Goal: Information Seeking & Learning: Learn about a topic

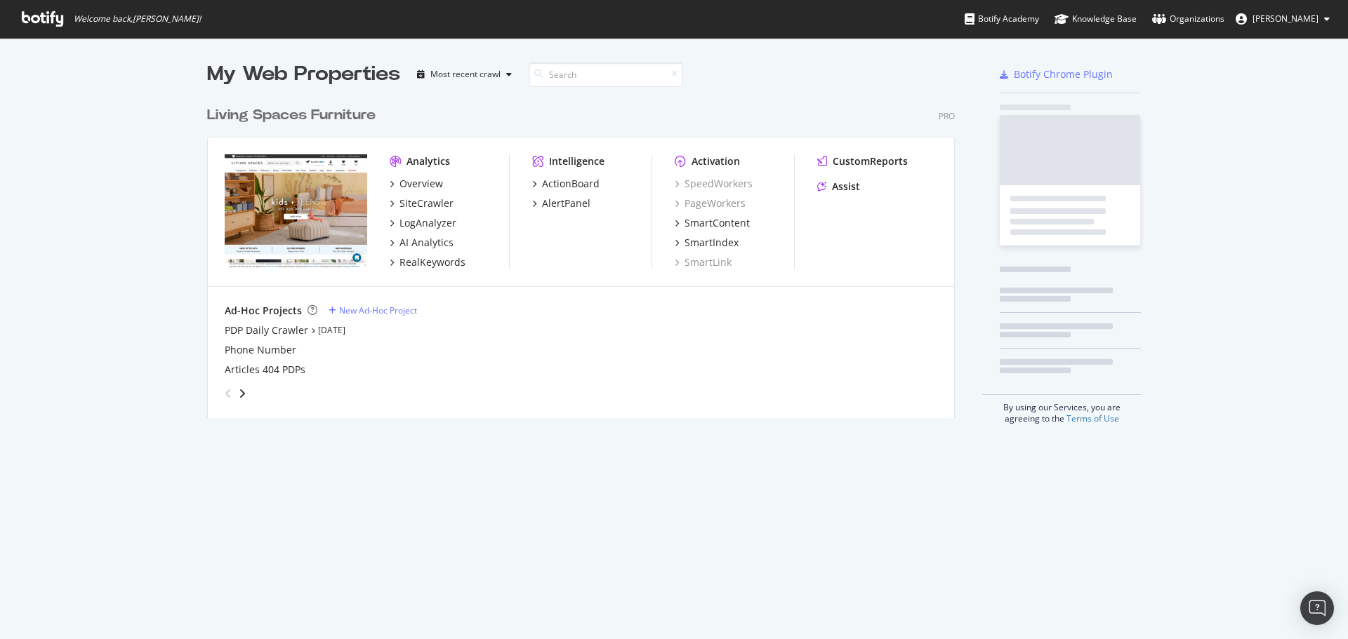
scroll to position [319, 748]
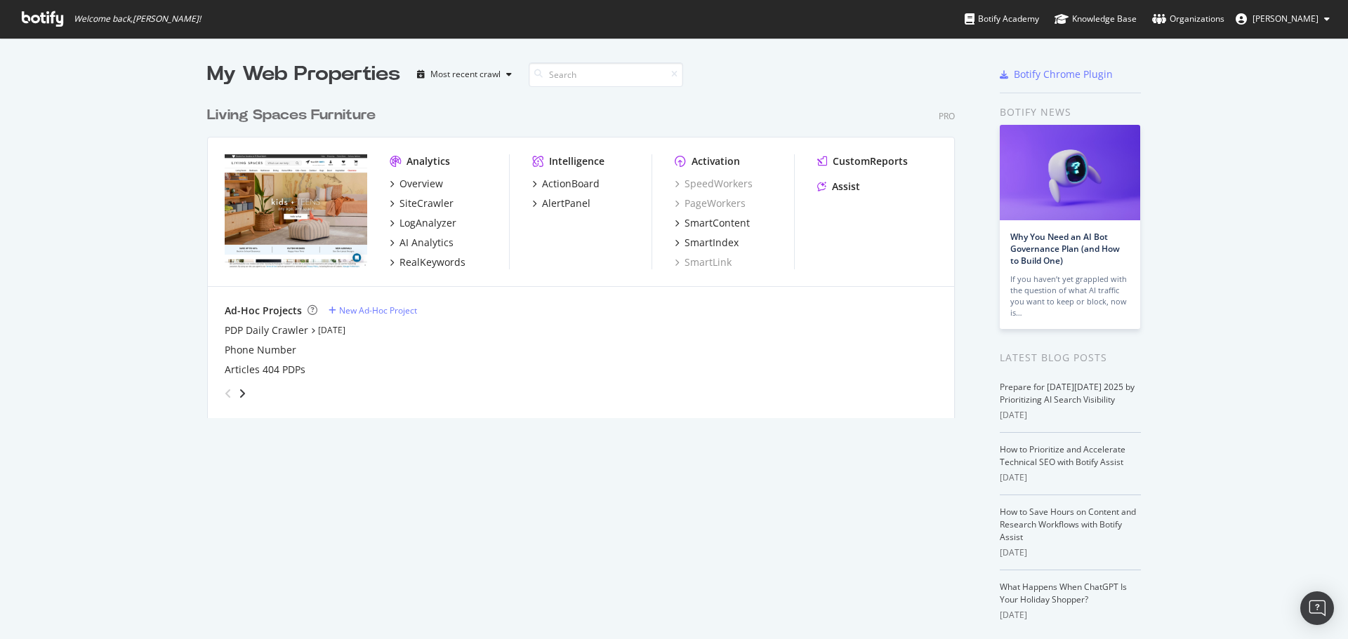
click at [1272, 21] on span "[PERSON_NAME]" at bounding box center [1285, 19] width 66 height 12
click at [29, 17] on icon at bounding box center [42, 18] width 41 height 15
click at [1272, 329] on div "My Web Properties Most recent crawl Living Spaces Furniture Pro Analytics Overv…" at bounding box center [674, 367] width 1348 height 658
click at [1189, 155] on div "My Web Properties Most recent crawl Living Spaces Furniture Pro Analytics Overv…" at bounding box center [674, 367] width 1348 height 658
click at [1179, 348] on div "My Web Properties Most recent crawl Living Spaces Furniture Pro Analytics Overv…" at bounding box center [674, 367] width 1348 height 658
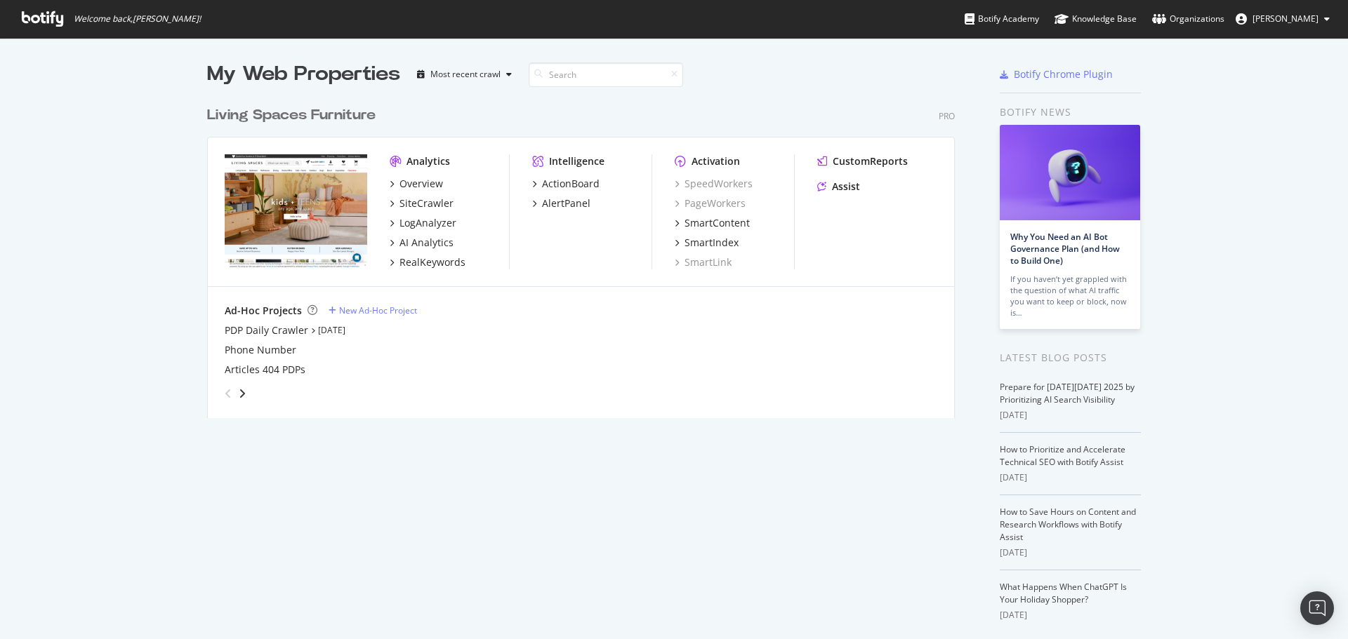
click at [1169, 428] on div "My Web Properties Most recent crawl Living Spaces Furniture Pro Analytics Overv…" at bounding box center [674, 367] width 1348 height 658
click at [415, 187] on div "Overview" at bounding box center [421, 184] width 44 height 14
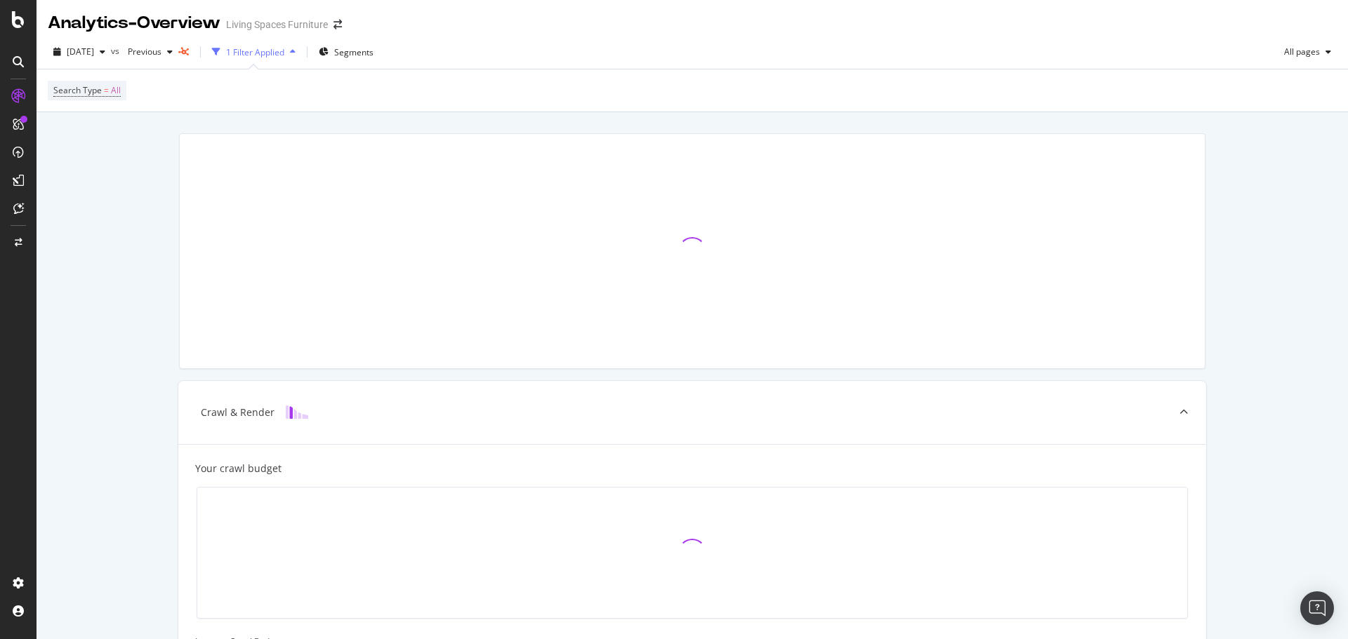
click at [141, 390] on div "Crawl & Render Your crawl budget Improve Crawl Budget Index Rank Convert" at bounding box center [692, 552] width 1311 height 880
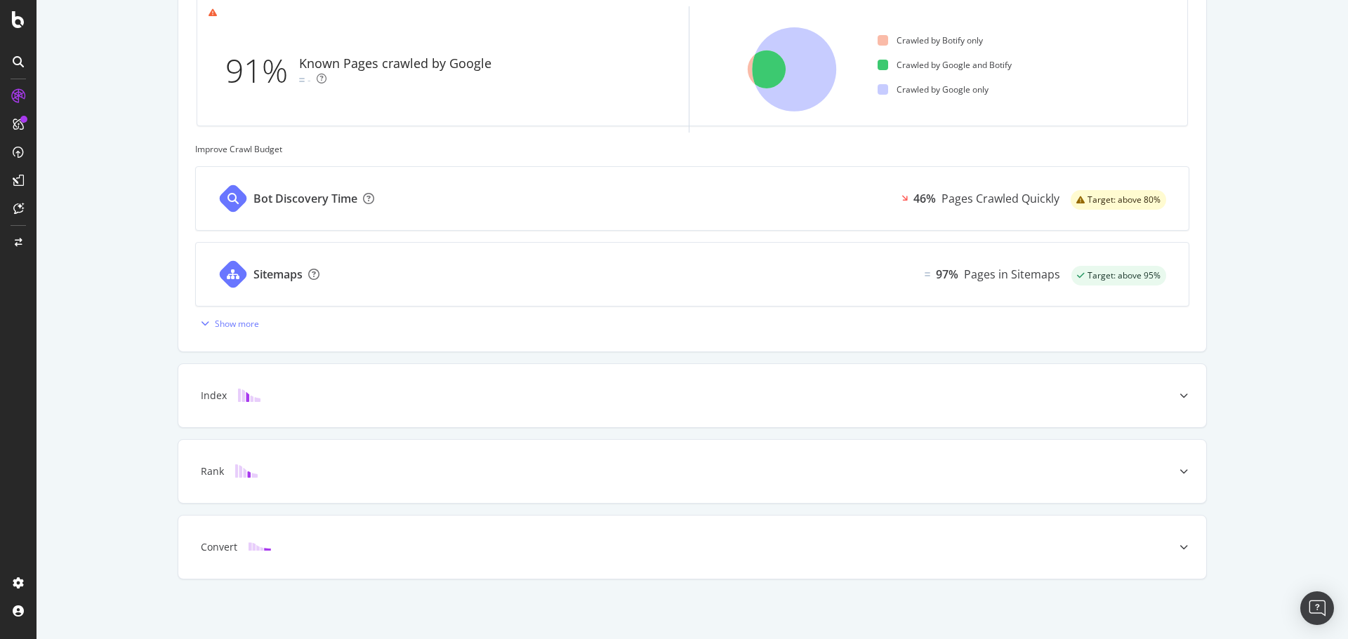
scroll to position [493, 0]
click at [270, 272] on div "Sitemaps" at bounding box center [277, 274] width 49 height 16
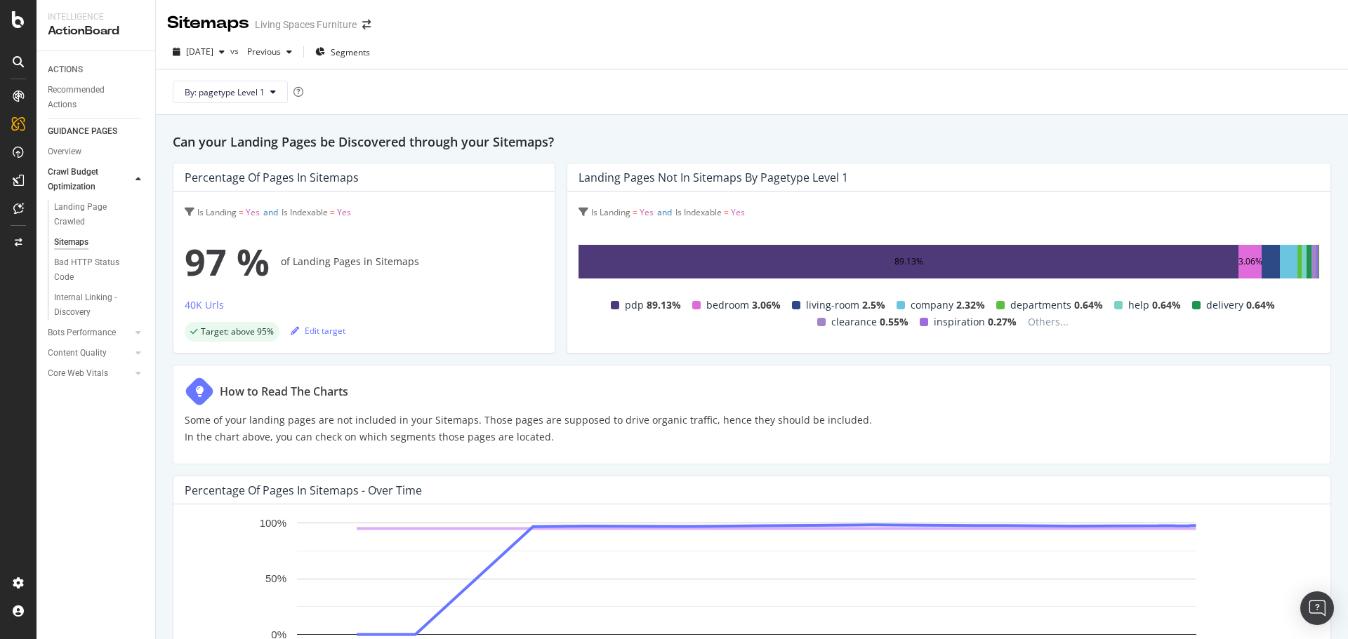
click at [769, 387] on div "How to Read The Charts" at bounding box center [528, 391] width 687 height 29
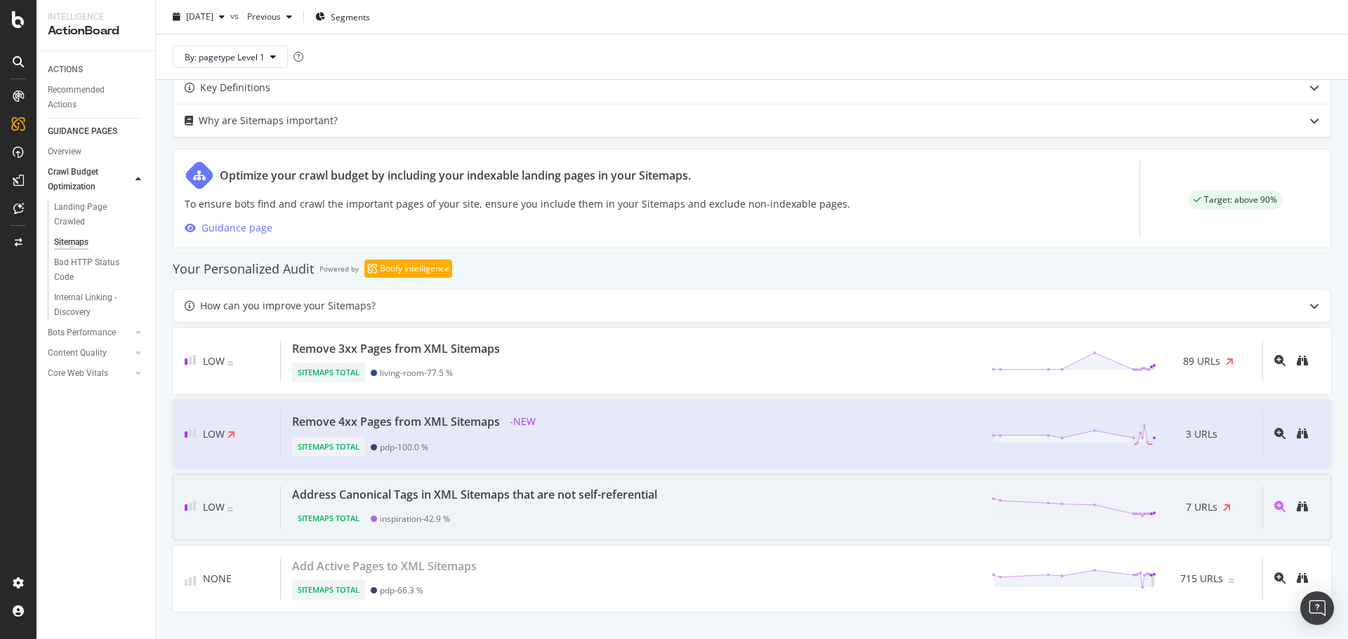
scroll to position [637, 0]
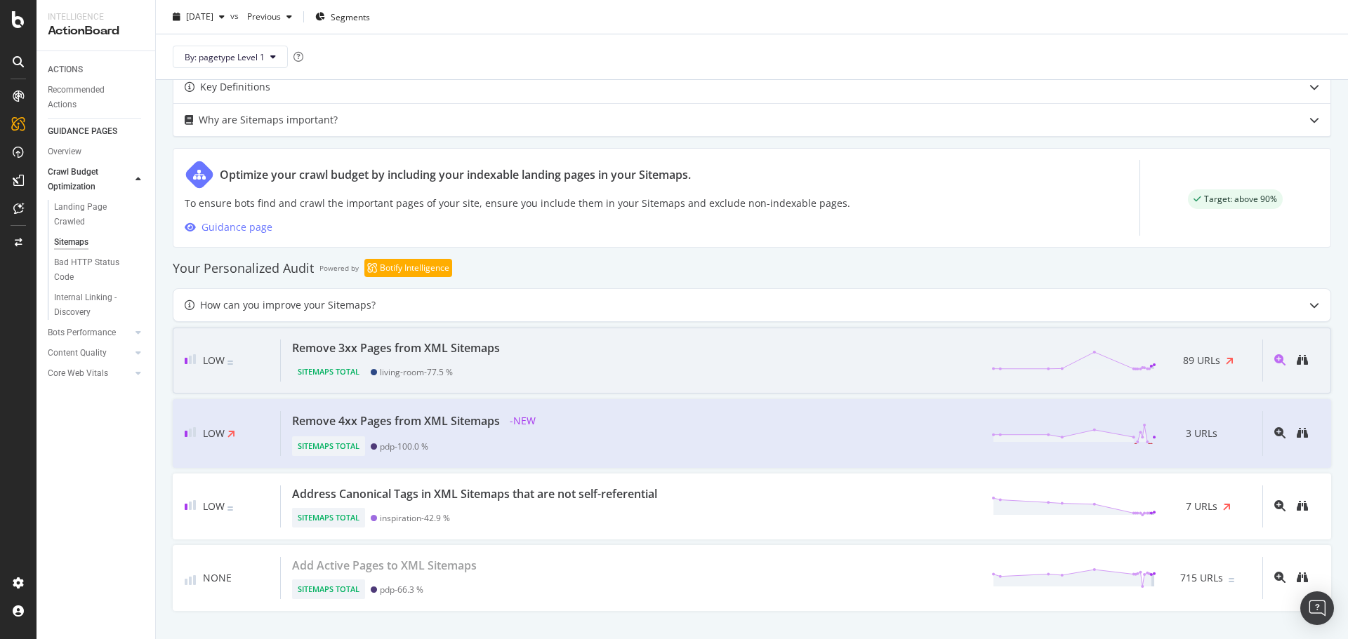
click at [658, 366] on div "Remove 3xx Pages from XML Sitemaps Sitemaps Total living-room - 77.5 % 89 URLs" at bounding box center [771, 361] width 981 height 42
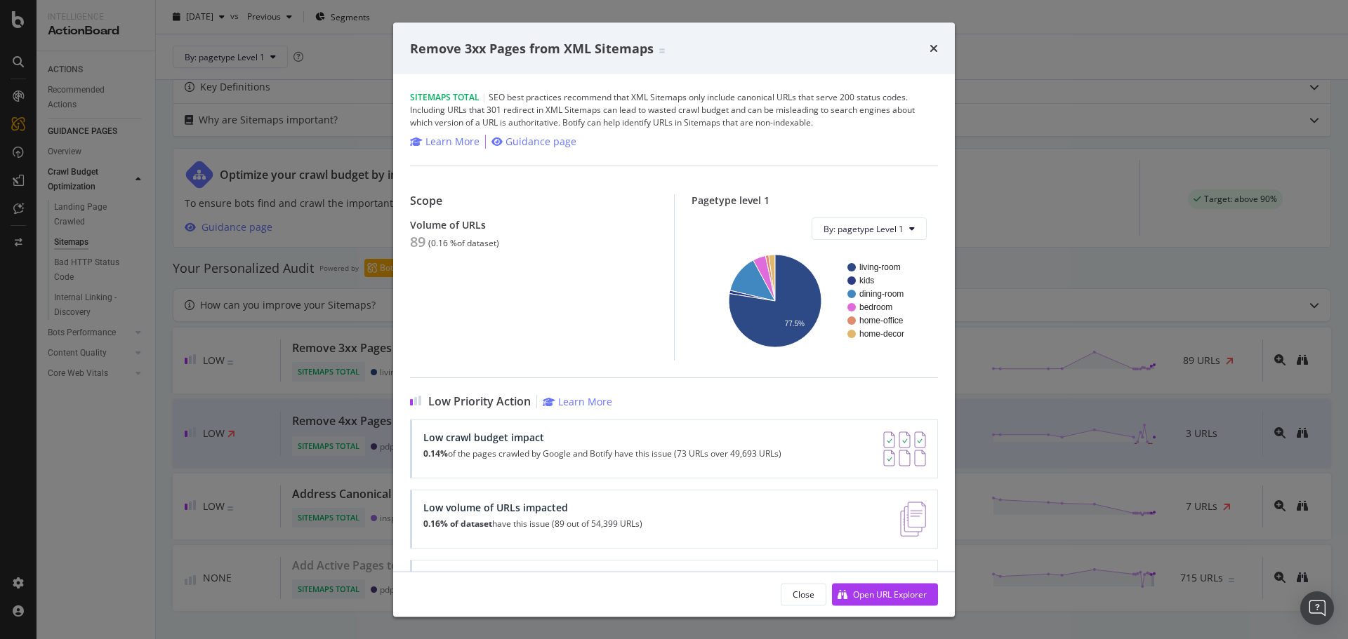
scroll to position [64, 0]
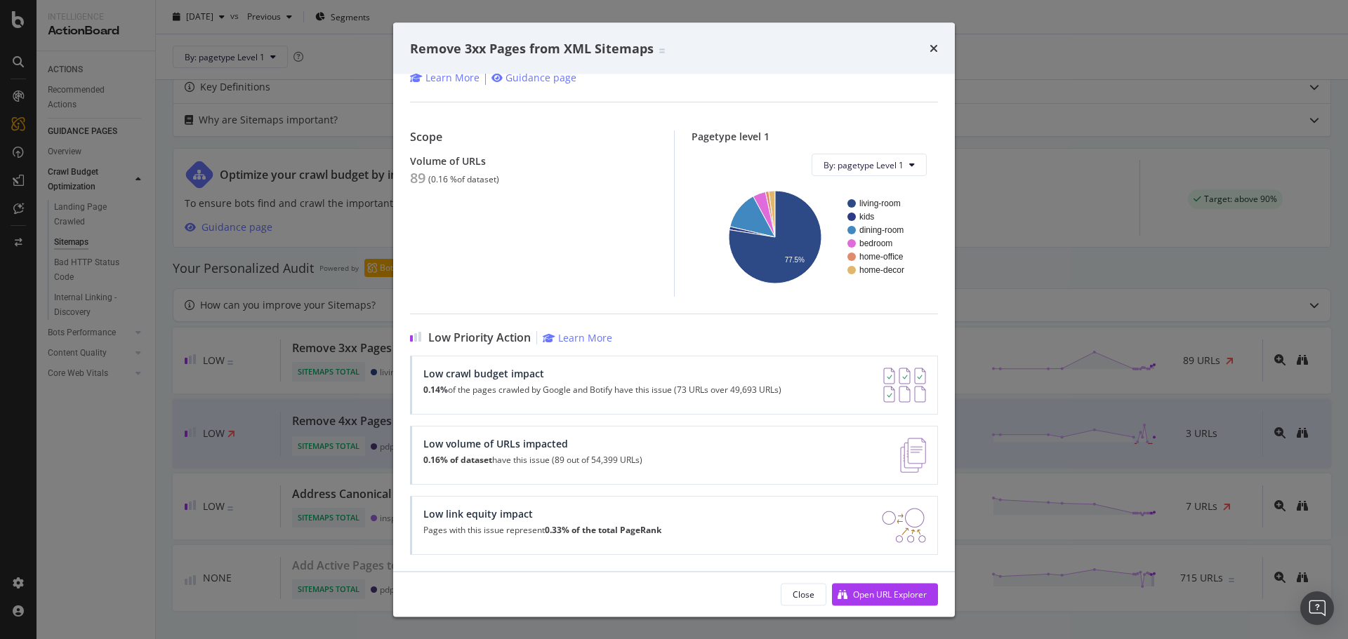
click at [1086, 404] on div "Remove 3xx Pages from XML Sitemaps Sitemaps Total | SEO best practices recommen…" at bounding box center [674, 319] width 1348 height 639
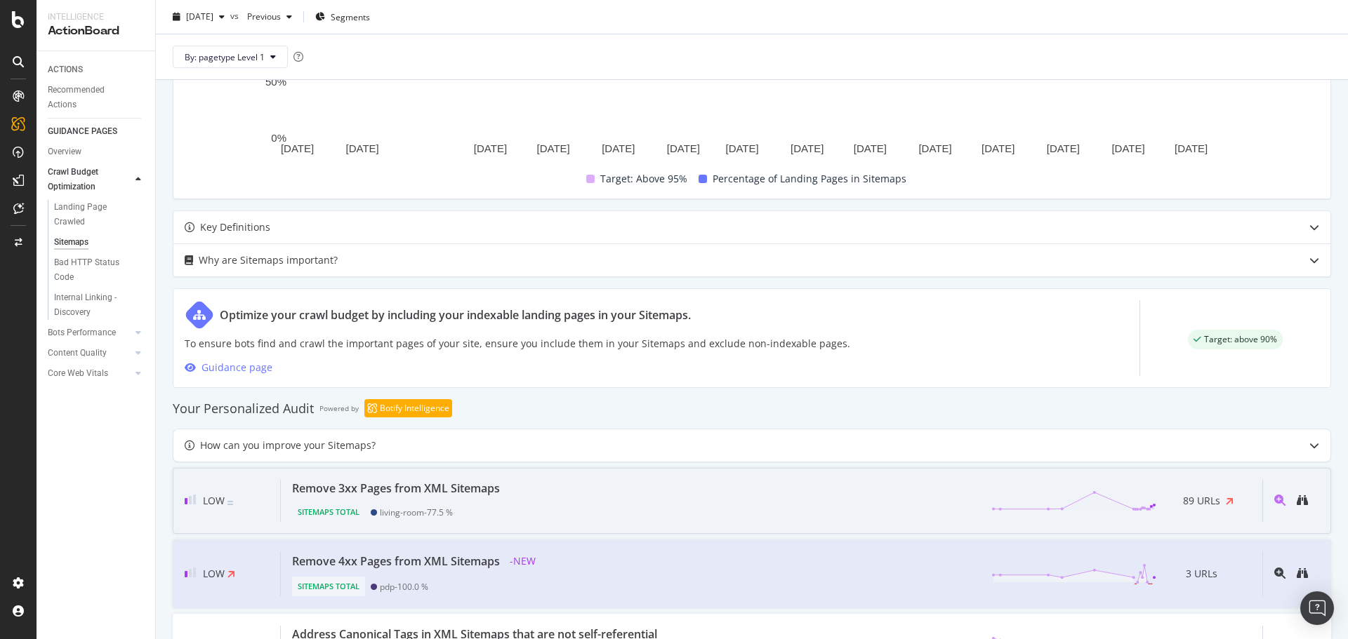
scroll to position [637, 0]
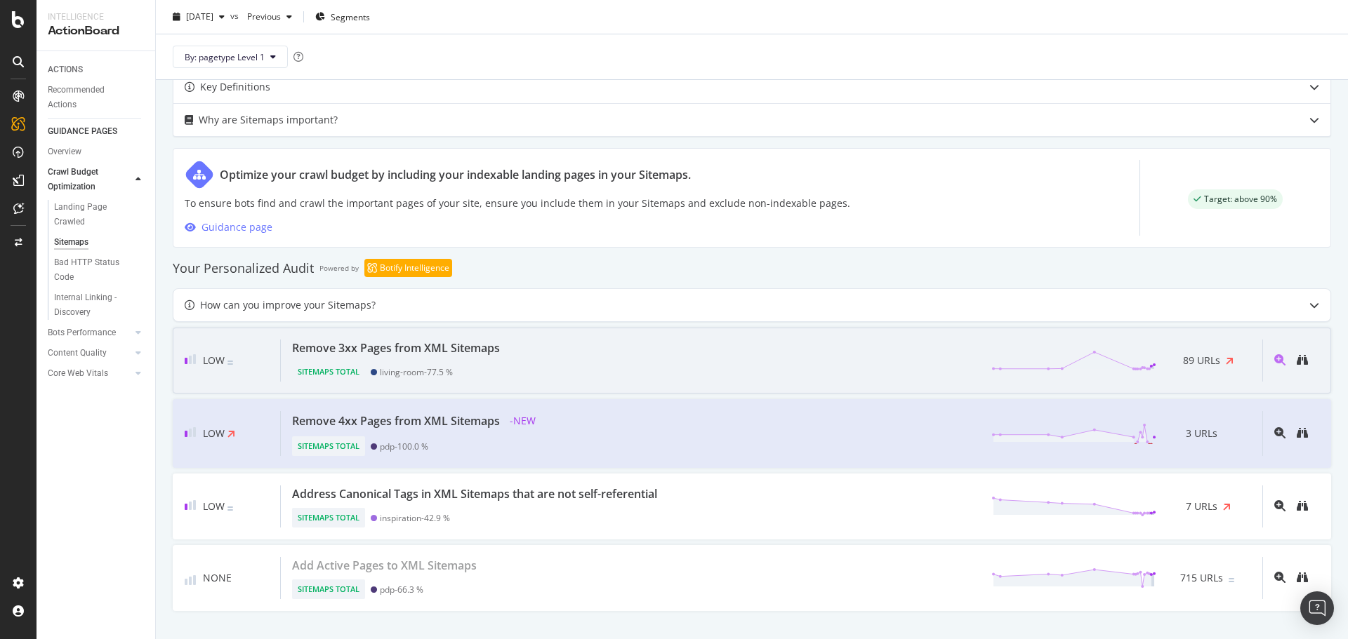
click at [752, 353] on div "Remove 3xx Pages from XML Sitemaps Sitemaps Total living-room - 77.5 % 89 URLs" at bounding box center [771, 361] width 981 height 42
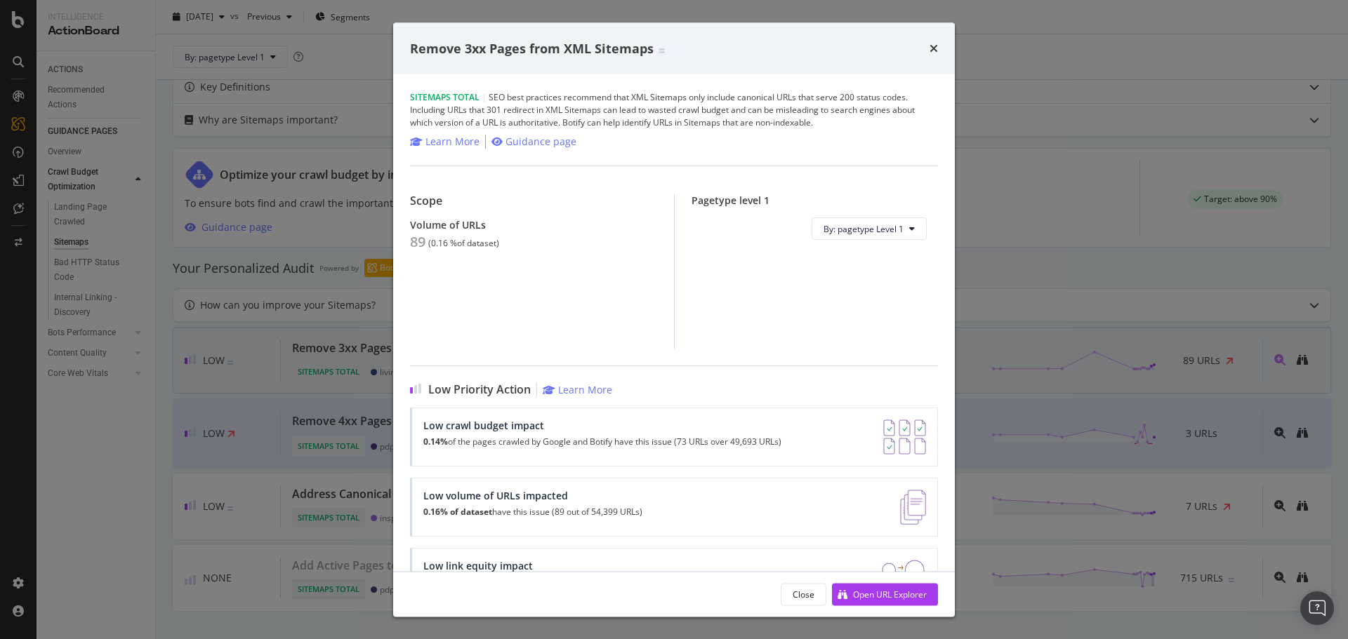
scroll to position [637, 0]
